Goal: Task Accomplishment & Management: Complete application form

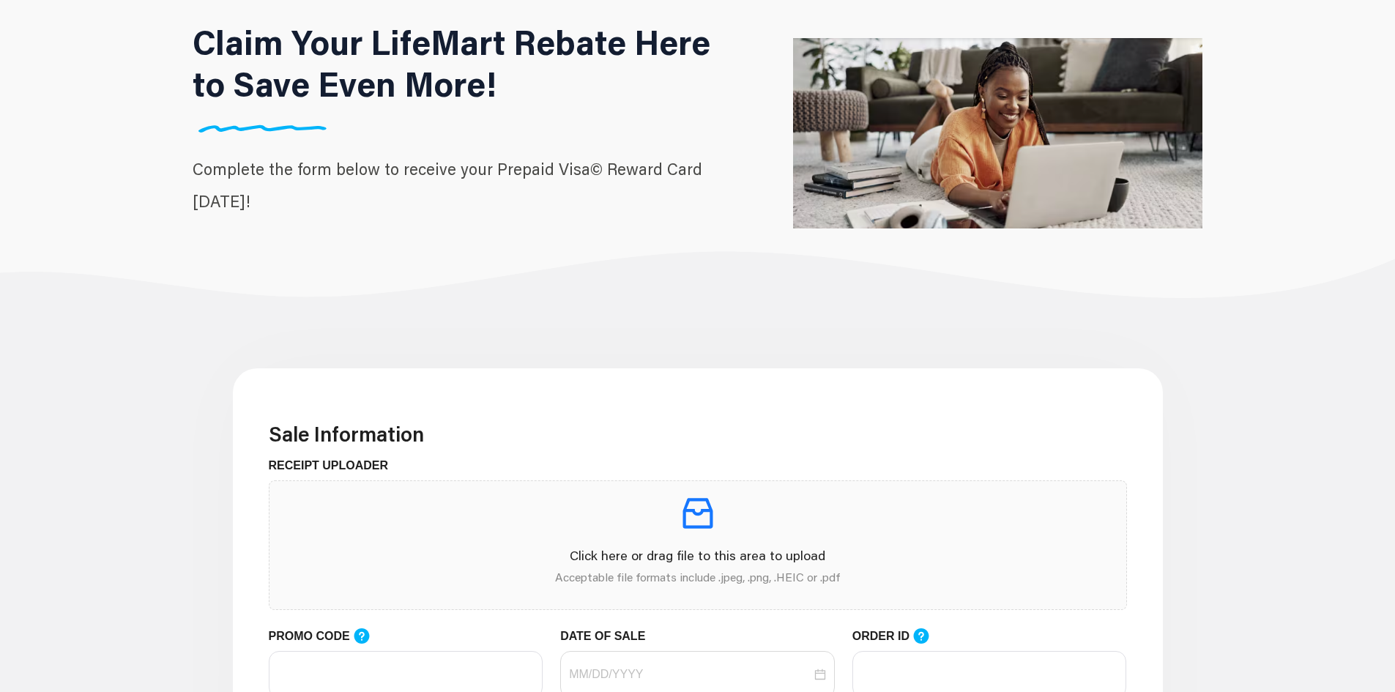
scroll to position [220, 0]
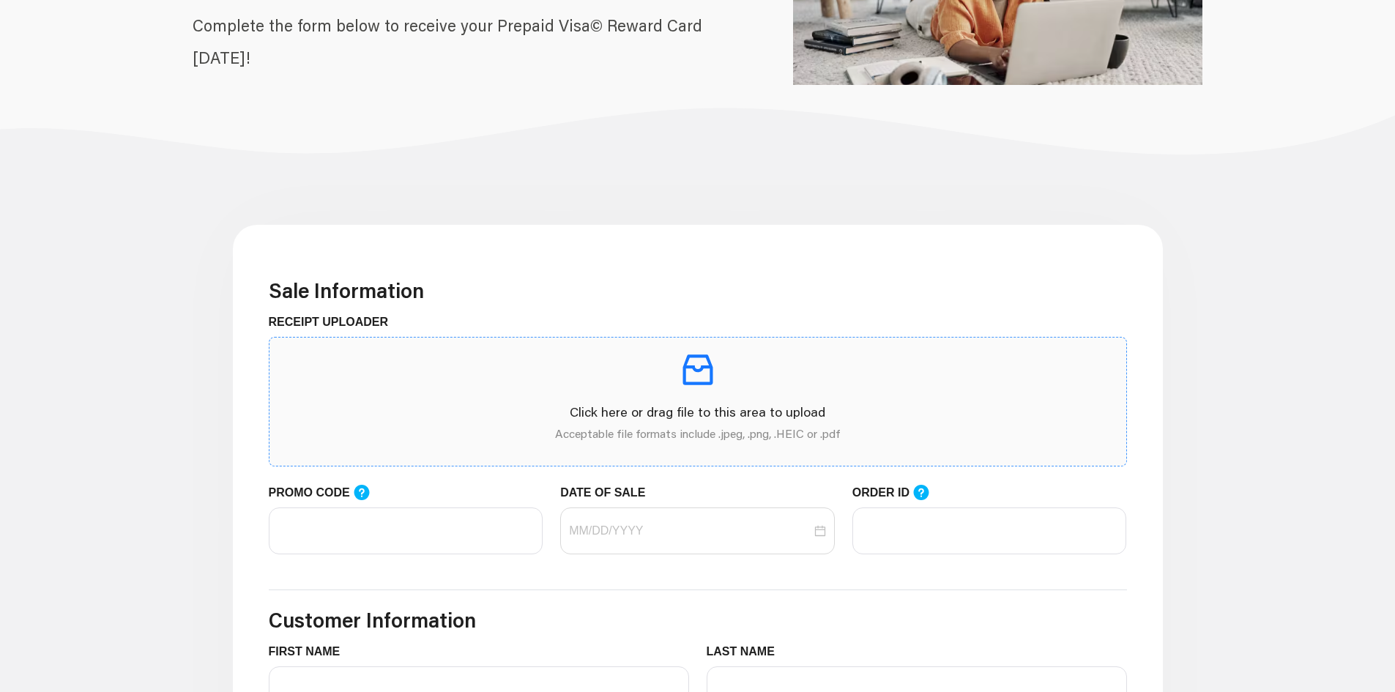
click at [778, 435] on p "Acceptable file formats include .jpeg, .png, .HEIC or .pdf" at bounding box center [698, 434] width 834 height 18
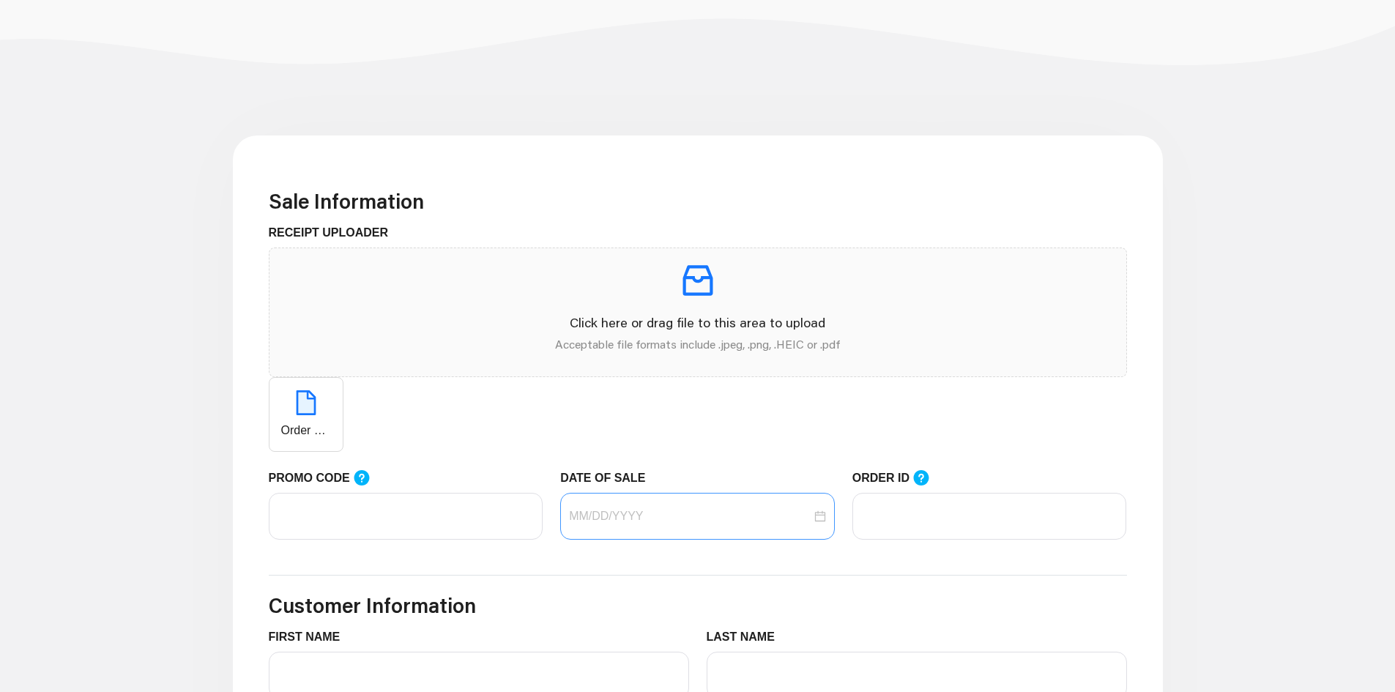
scroll to position [440, 0]
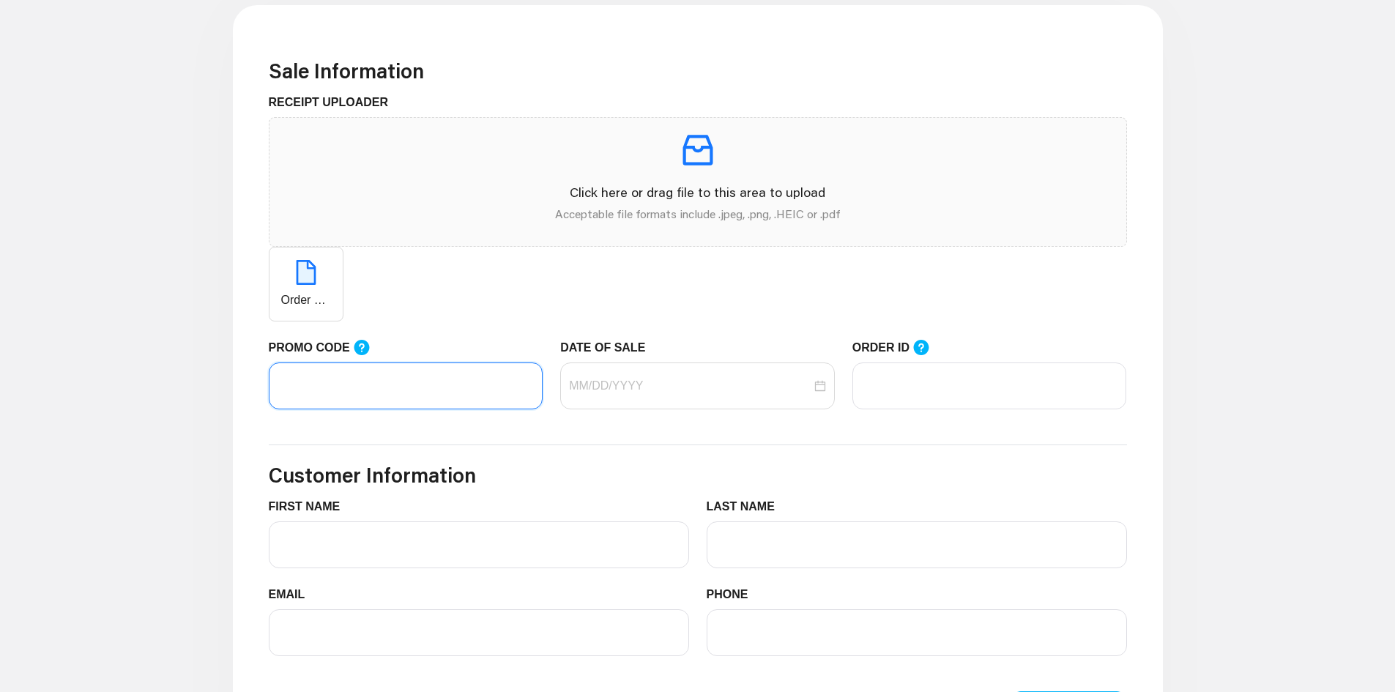
click at [407, 366] on input "PROMO CODE" at bounding box center [406, 386] width 275 height 47
paste input "LIFEMART20"
type input "LIFEMART20"
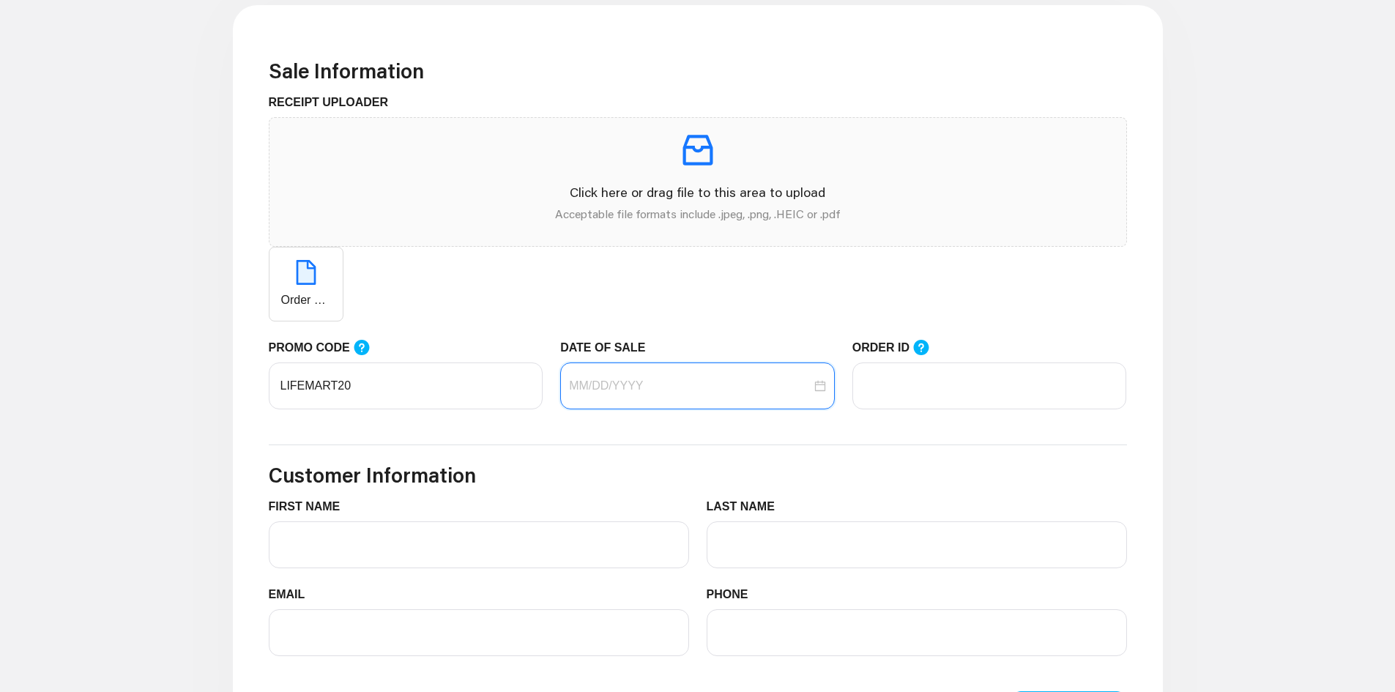
click at [634, 387] on input "DATE OF SALE" at bounding box center [690, 386] width 242 height 18
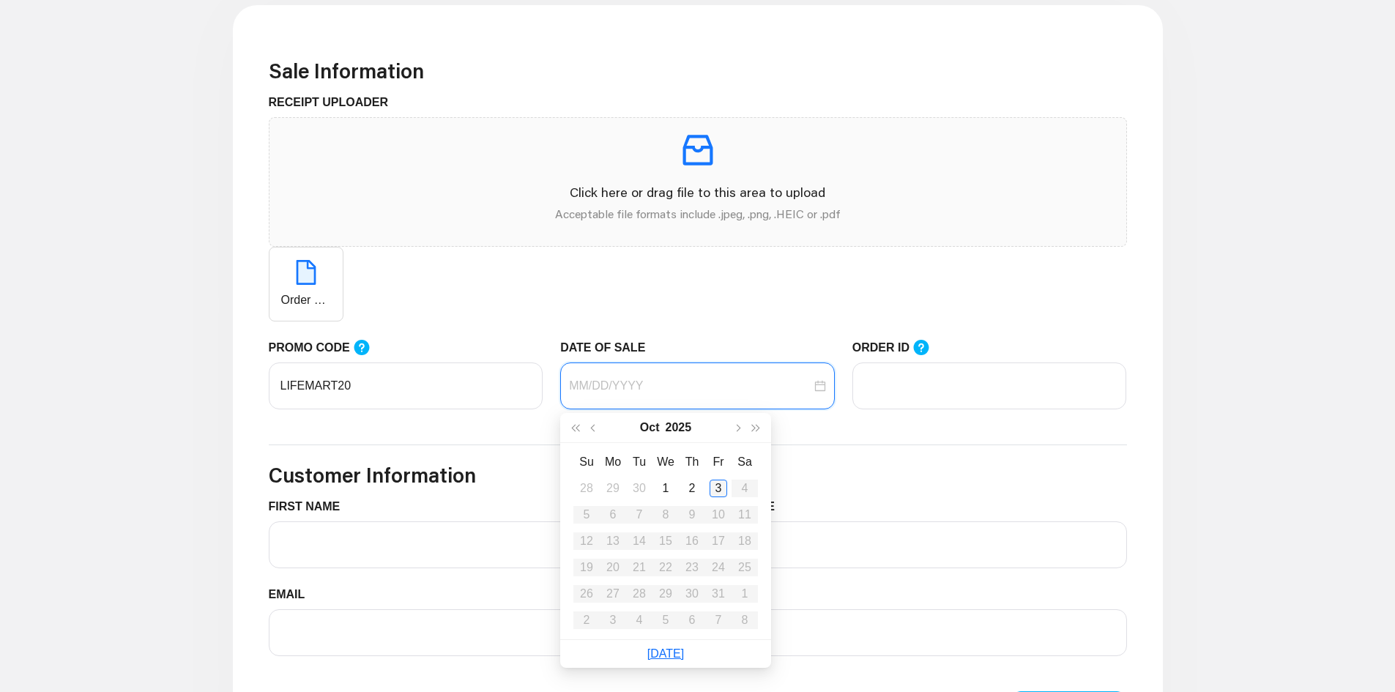
type input "[DATE]"
click at [722, 486] on div "3" at bounding box center [719, 489] width 18 height 18
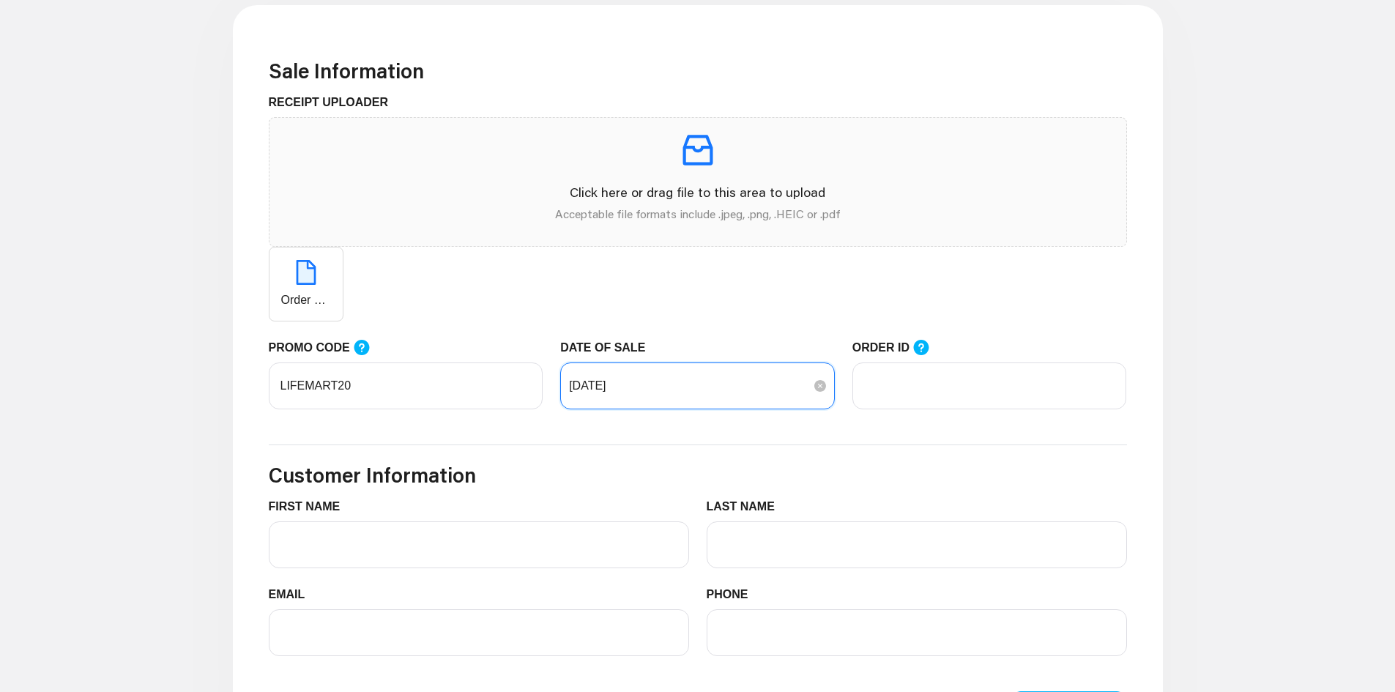
click at [735, 394] on input "[DATE]" at bounding box center [690, 386] width 242 height 18
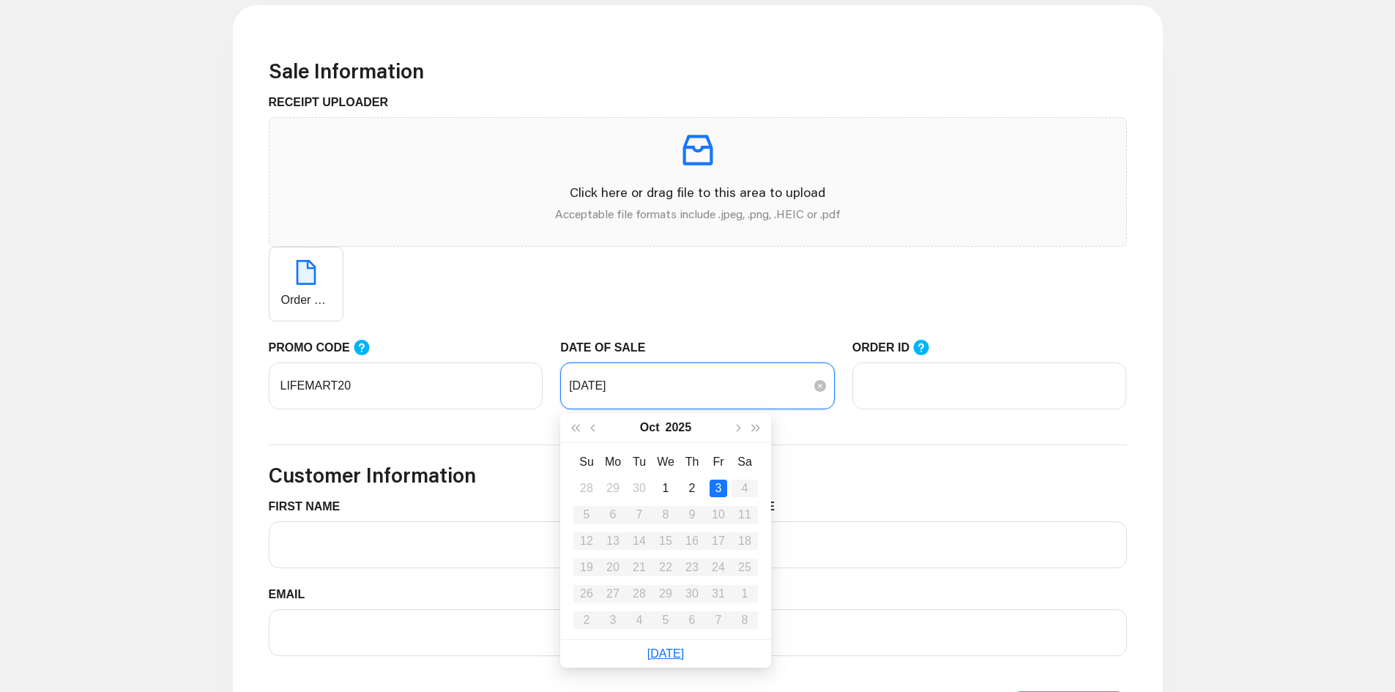
click at [735, 395] on input "[DATE]" at bounding box center [690, 386] width 242 height 18
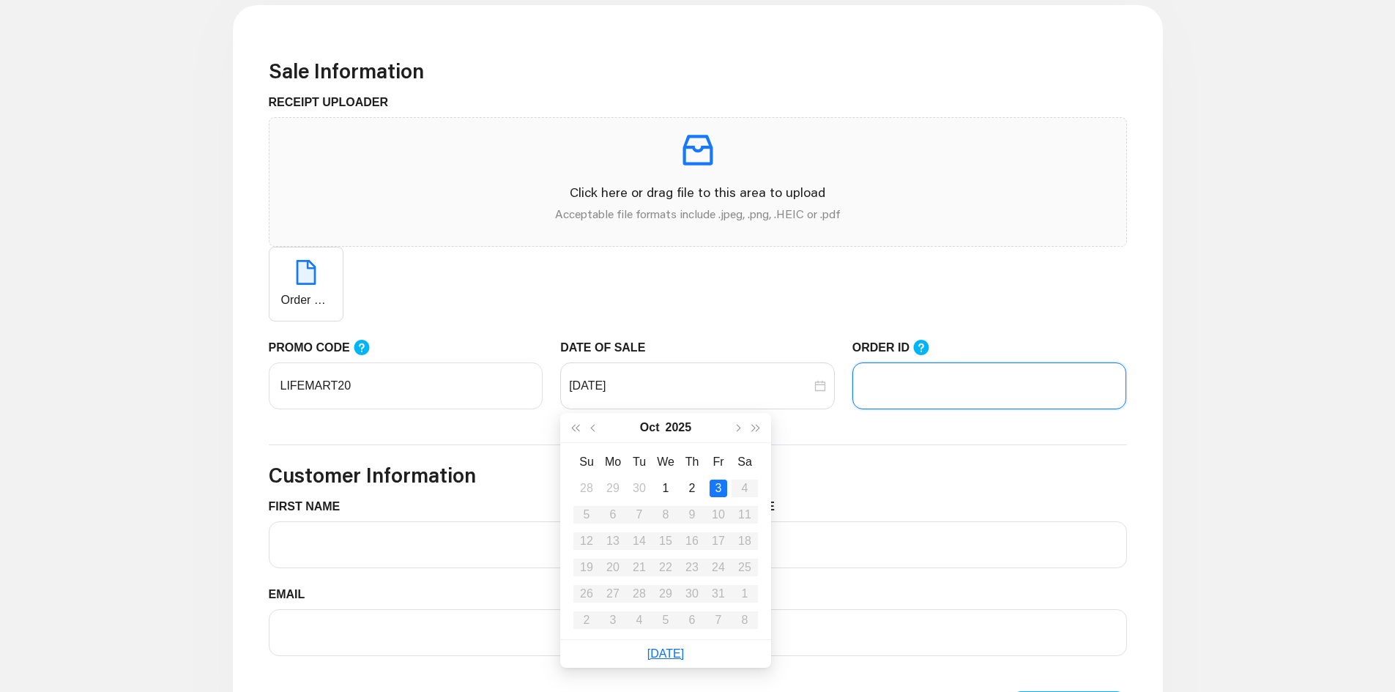
click at [924, 367] on input "ORDER ID" at bounding box center [990, 386] width 275 height 47
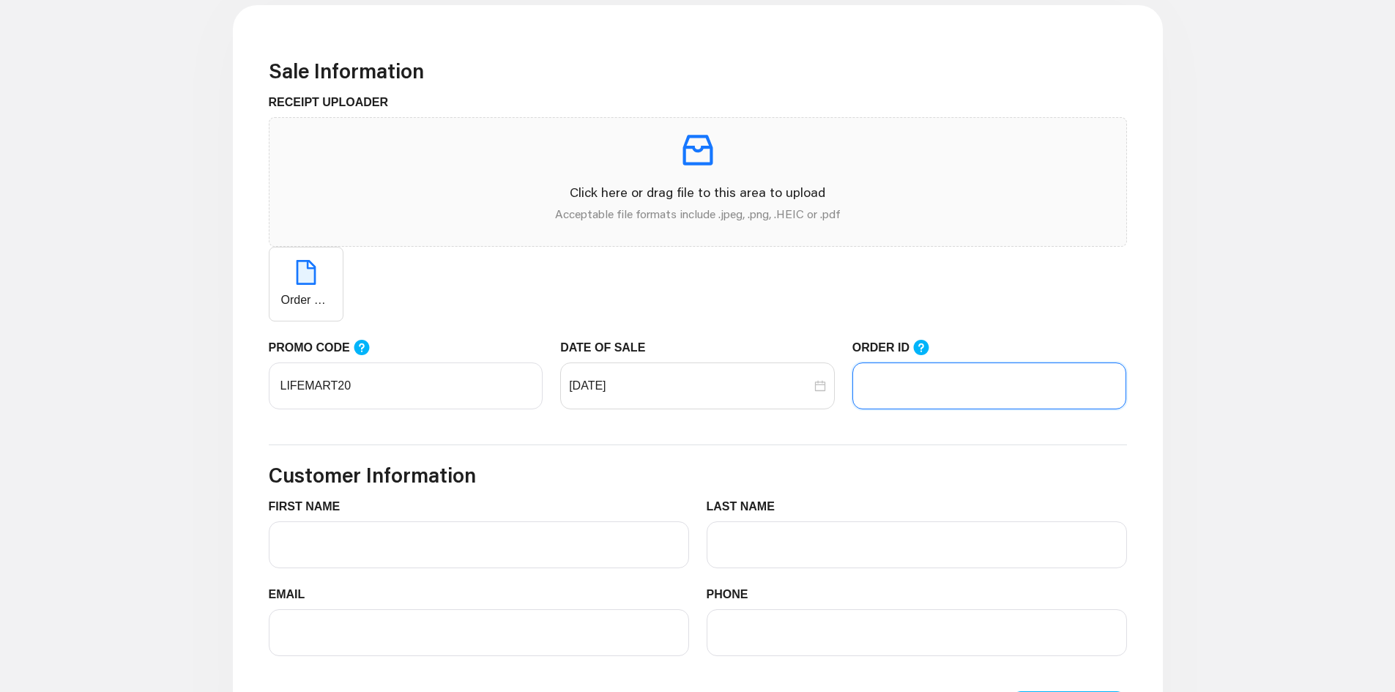
paste input "103516443"
type input "103516443"
click at [1249, 368] on main "Sale Information RECEIPT UPLOADER Click here or drag file to this area to uploa…" at bounding box center [697, 593] width 1395 height 1278
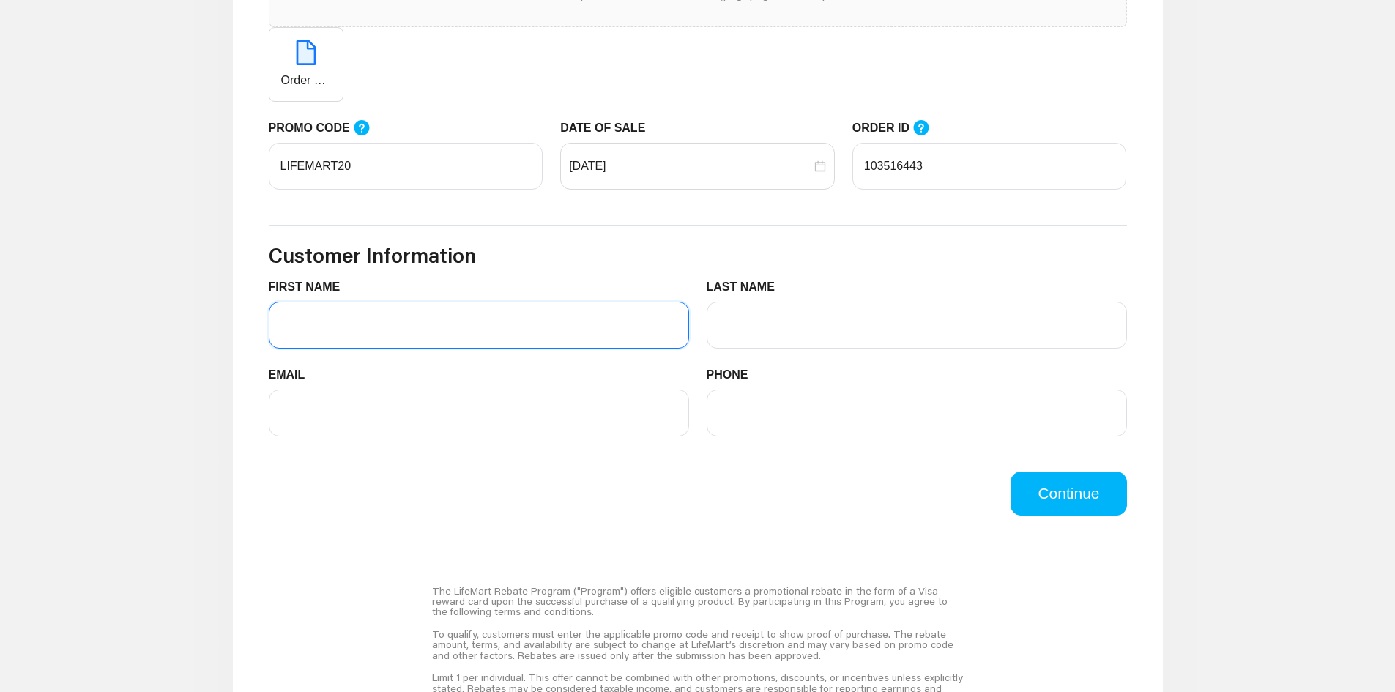
click at [514, 349] on input "FIRST NAME" at bounding box center [479, 325] width 420 height 47
type input "[PERSON_NAME]"
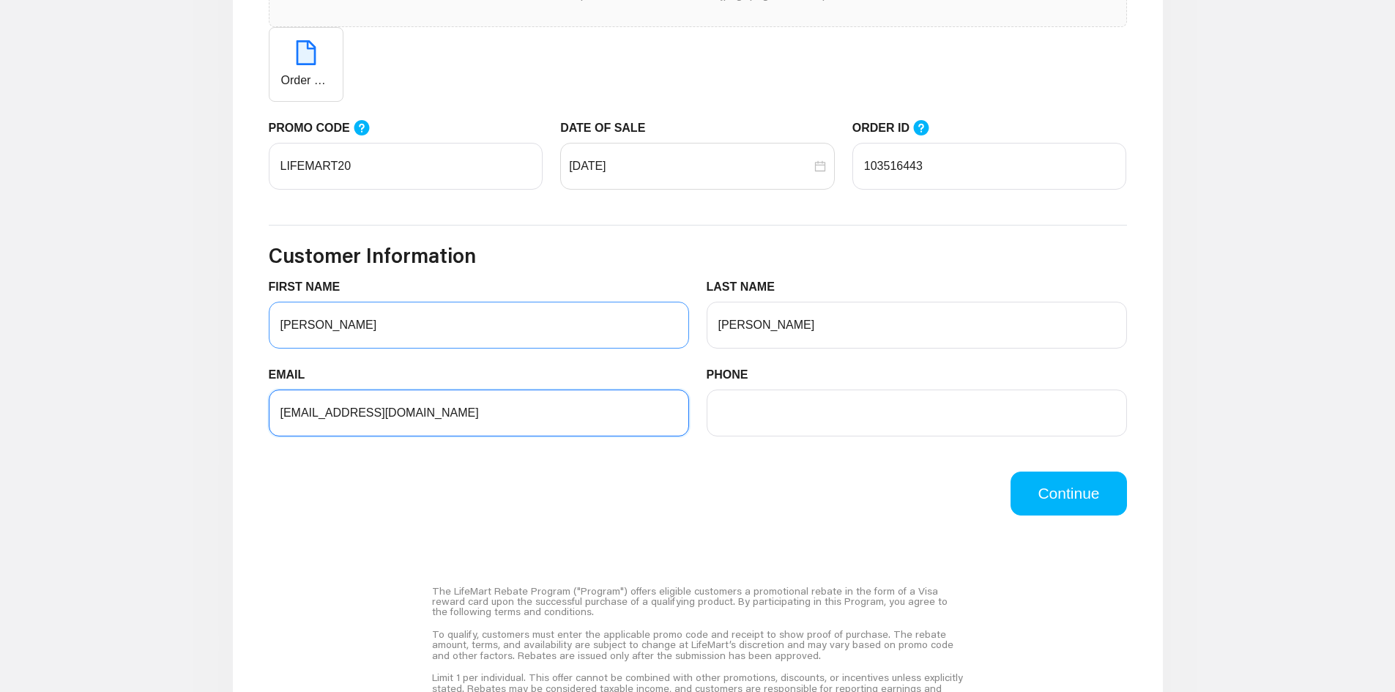
type input "[EMAIL_ADDRESS][DOMAIN_NAME]"
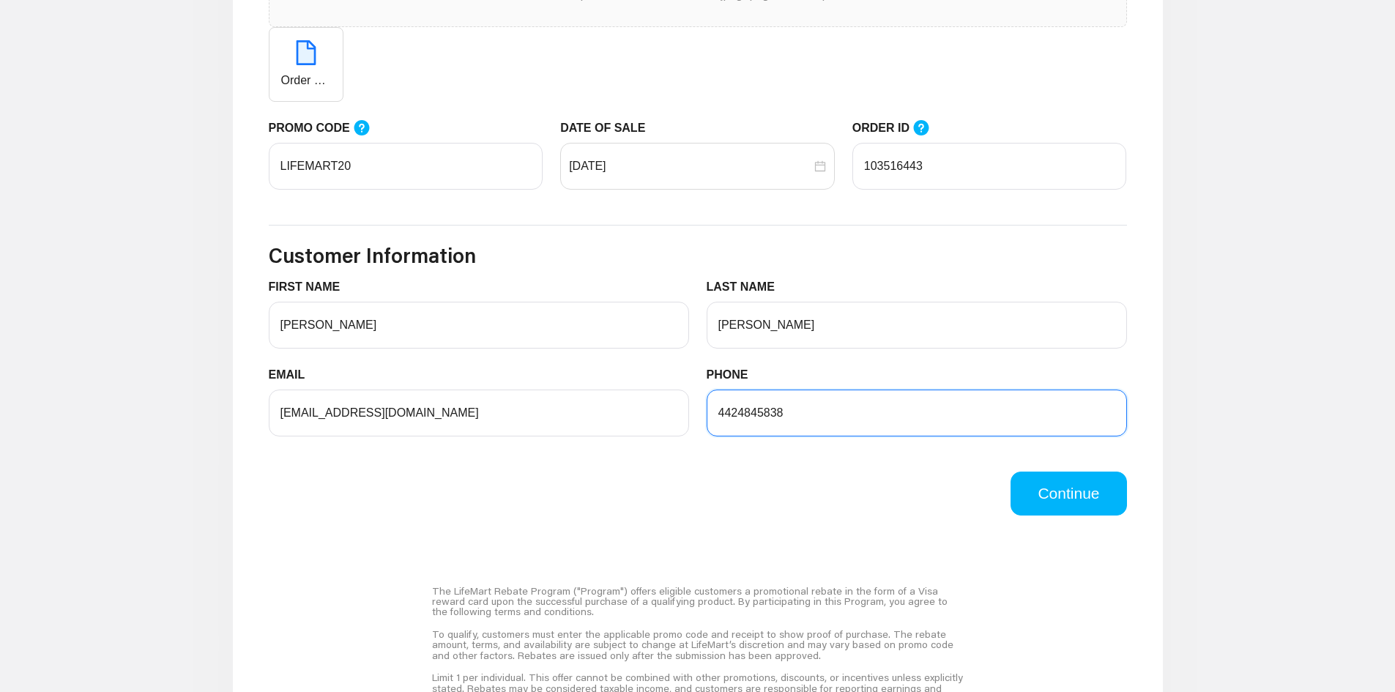
type input "4424845838"
click at [1237, 383] on main "Sale Information RECEIPT UPLOADER Click here or drag file to this area to uploa…" at bounding box center [697, 373] width 1395 height 1278
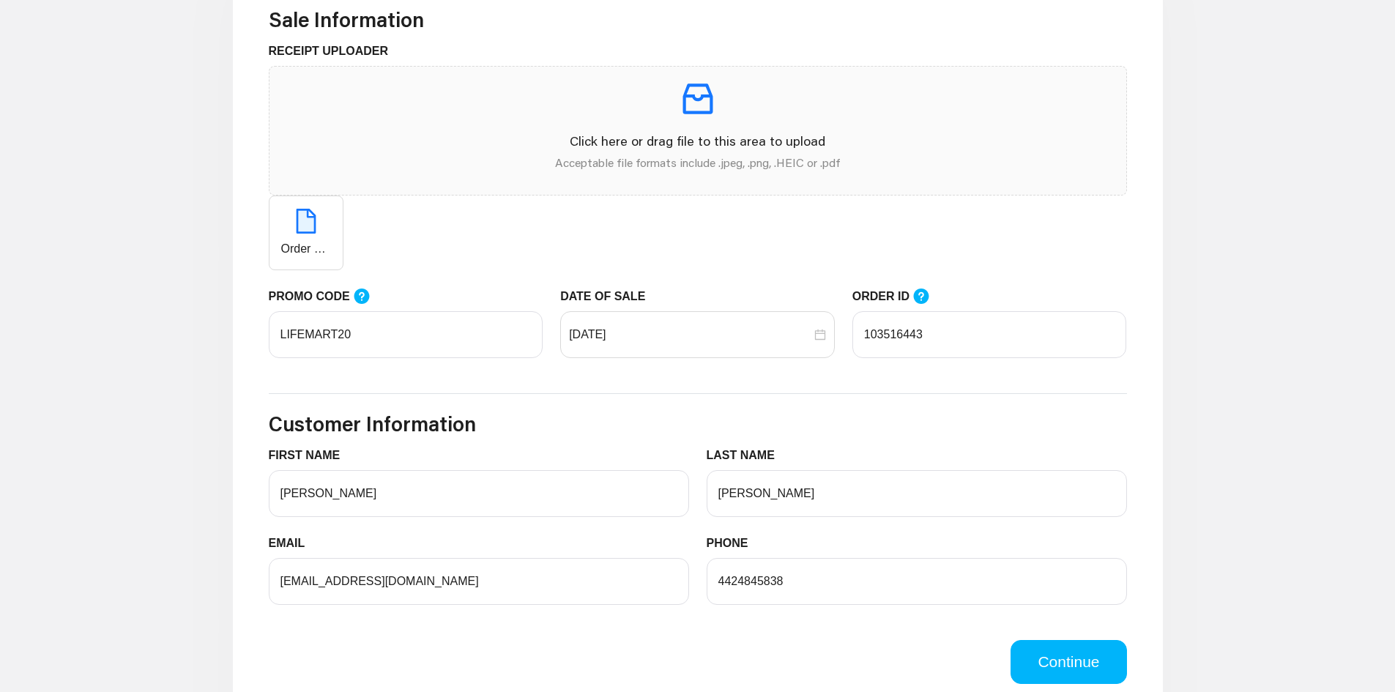
scroll to position [440, 0]
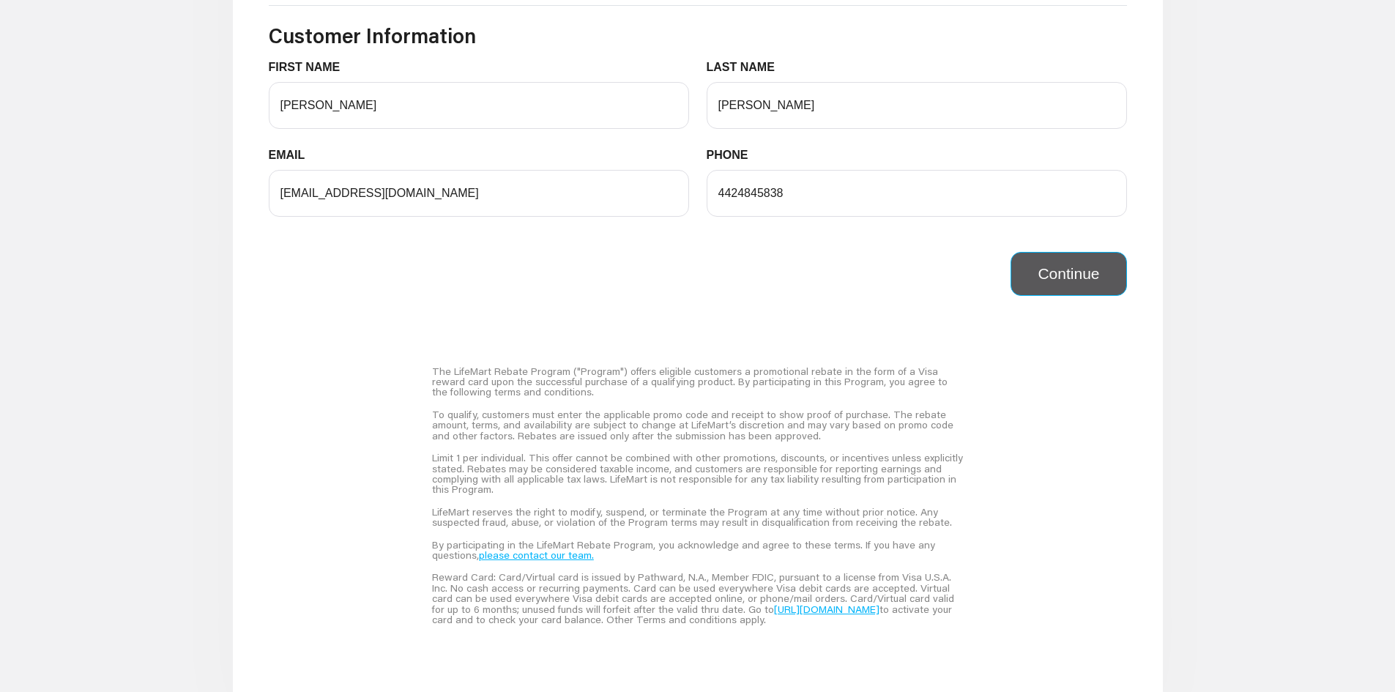
click at [1052, 266] on button "Continue" at bounding box center [1069, 274] width 116 height 44
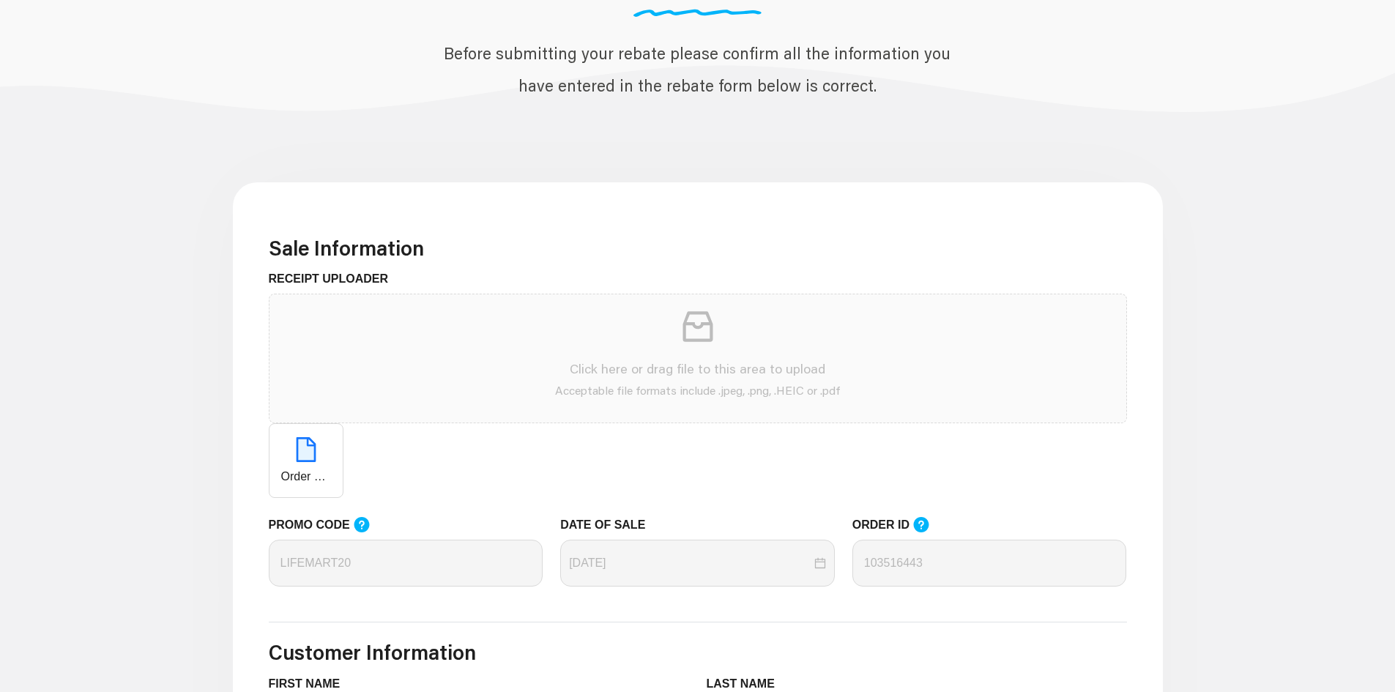
scroll to position [147, 0]
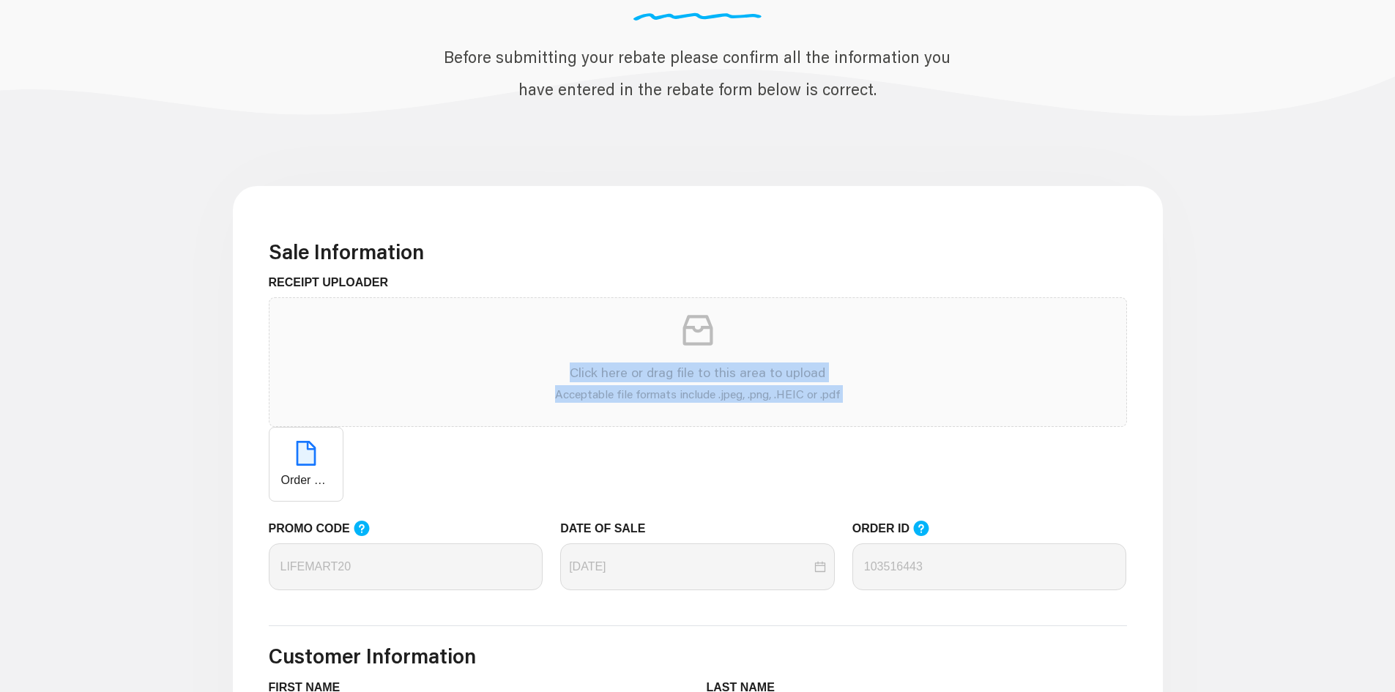
drag, startPoint x: 322, startPoint y: 459, endPoint x: 514, endPoint y: 344, distance: 223.7
click at [514, 344] on span "Click here or drag file to this area to upload Acceptable file formats include …" at bounding box center [698, 399] width 859 height 204
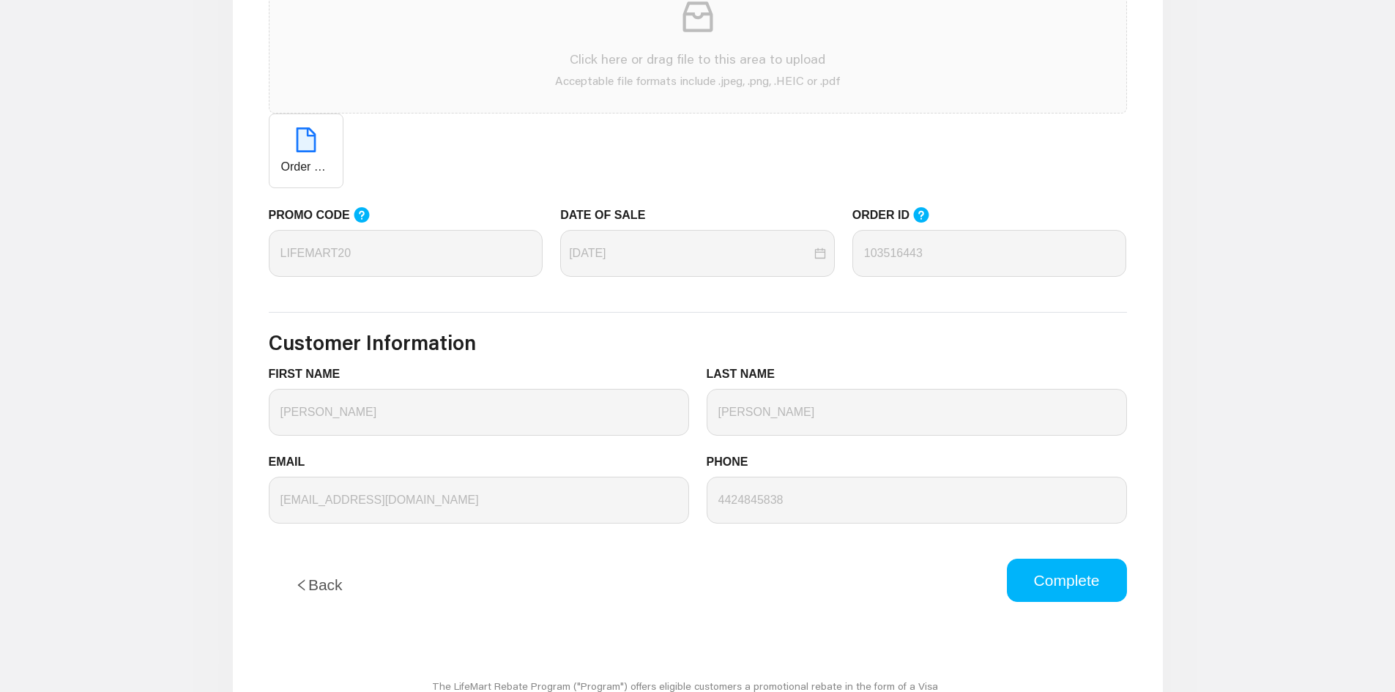
scroll to position [659, 0]
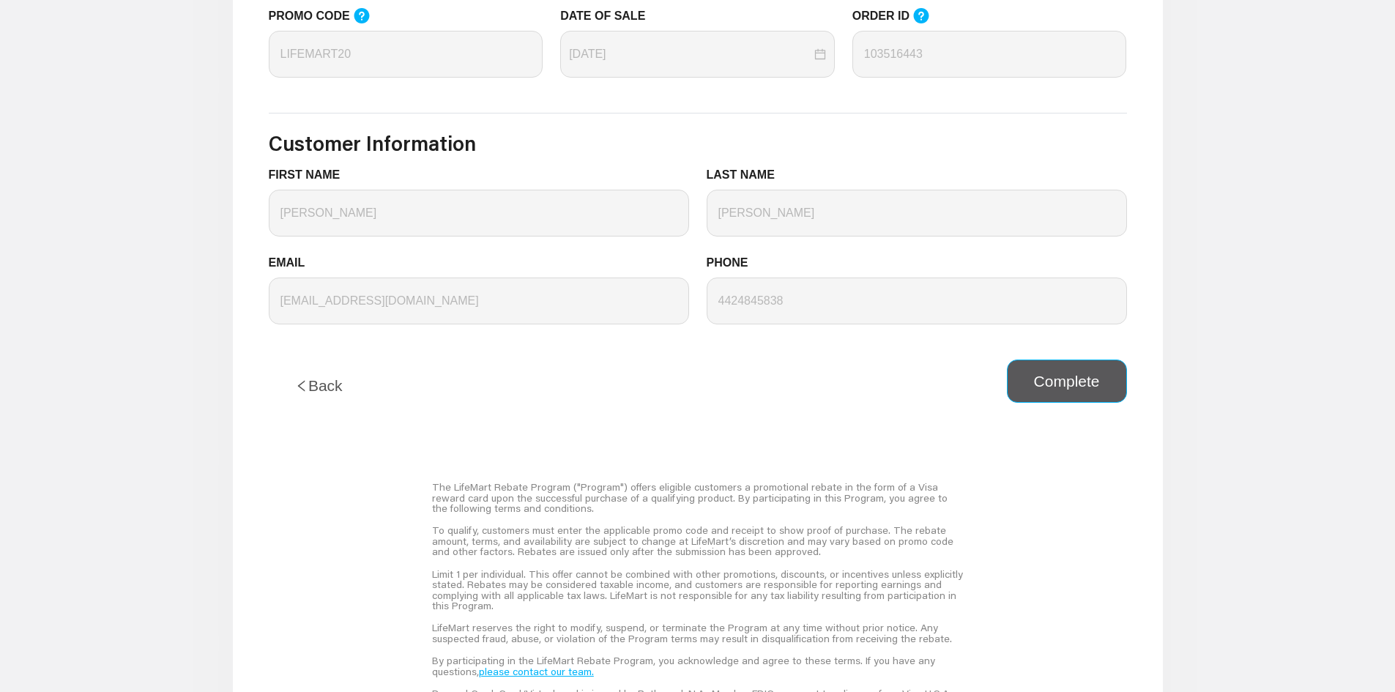
click at [1080, 385] on button "Complete" at bounding box center [1067, 382] width 120 height 44
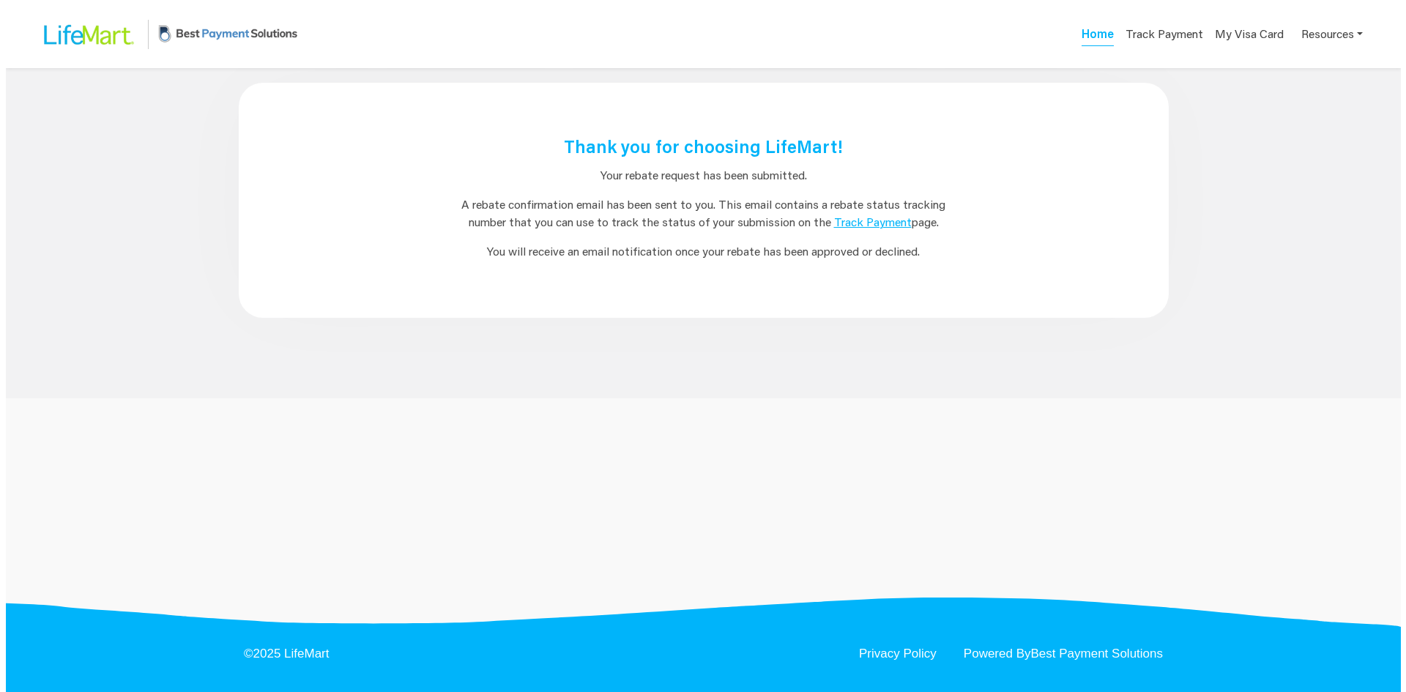
scroll to position [0, 0]
